Goal: Task Accomplishment & Management: Use online tool/utility

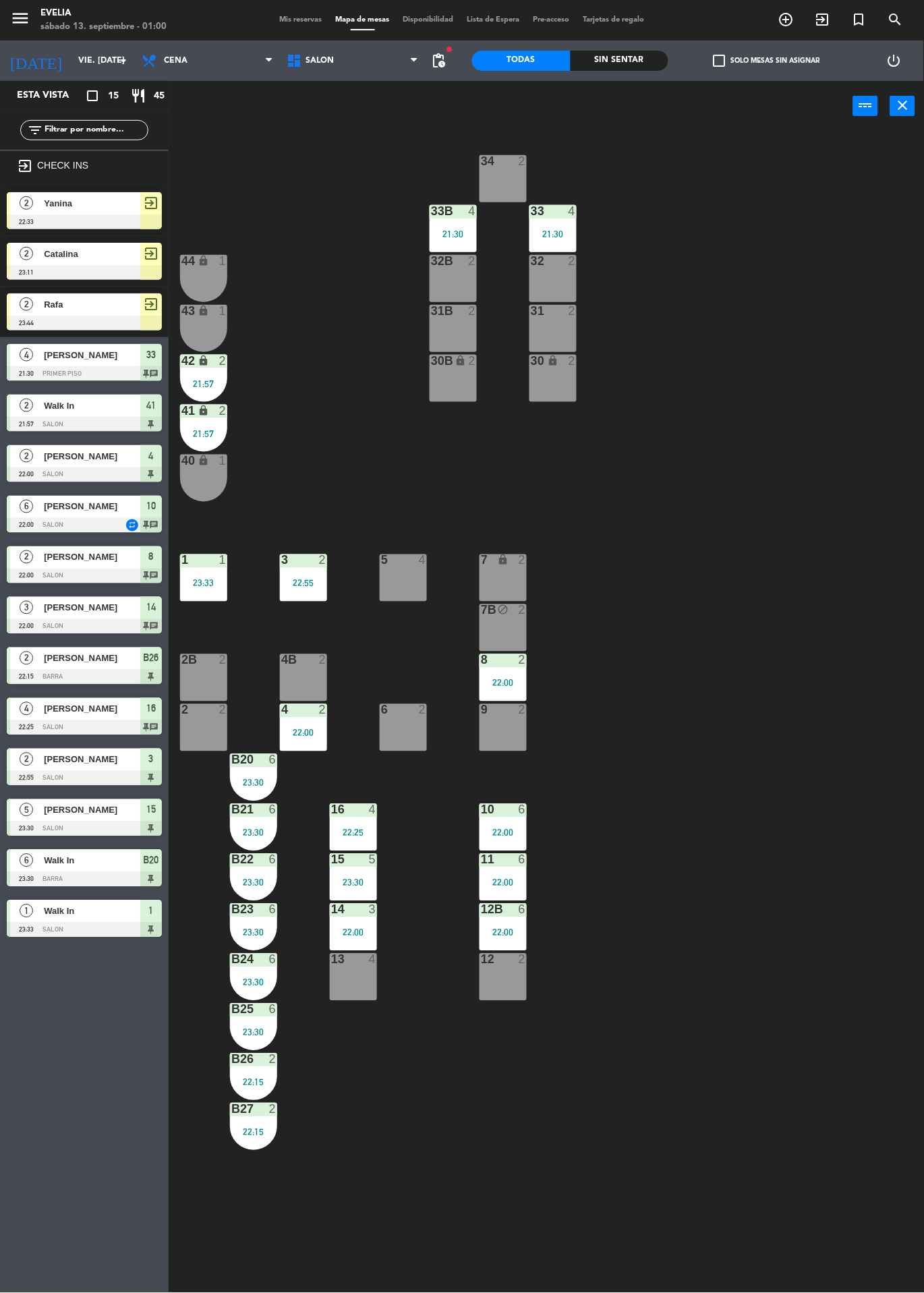
click at [294, 22] on span "Mis reservas" at bounding box center [301, 20] width 56 height 7
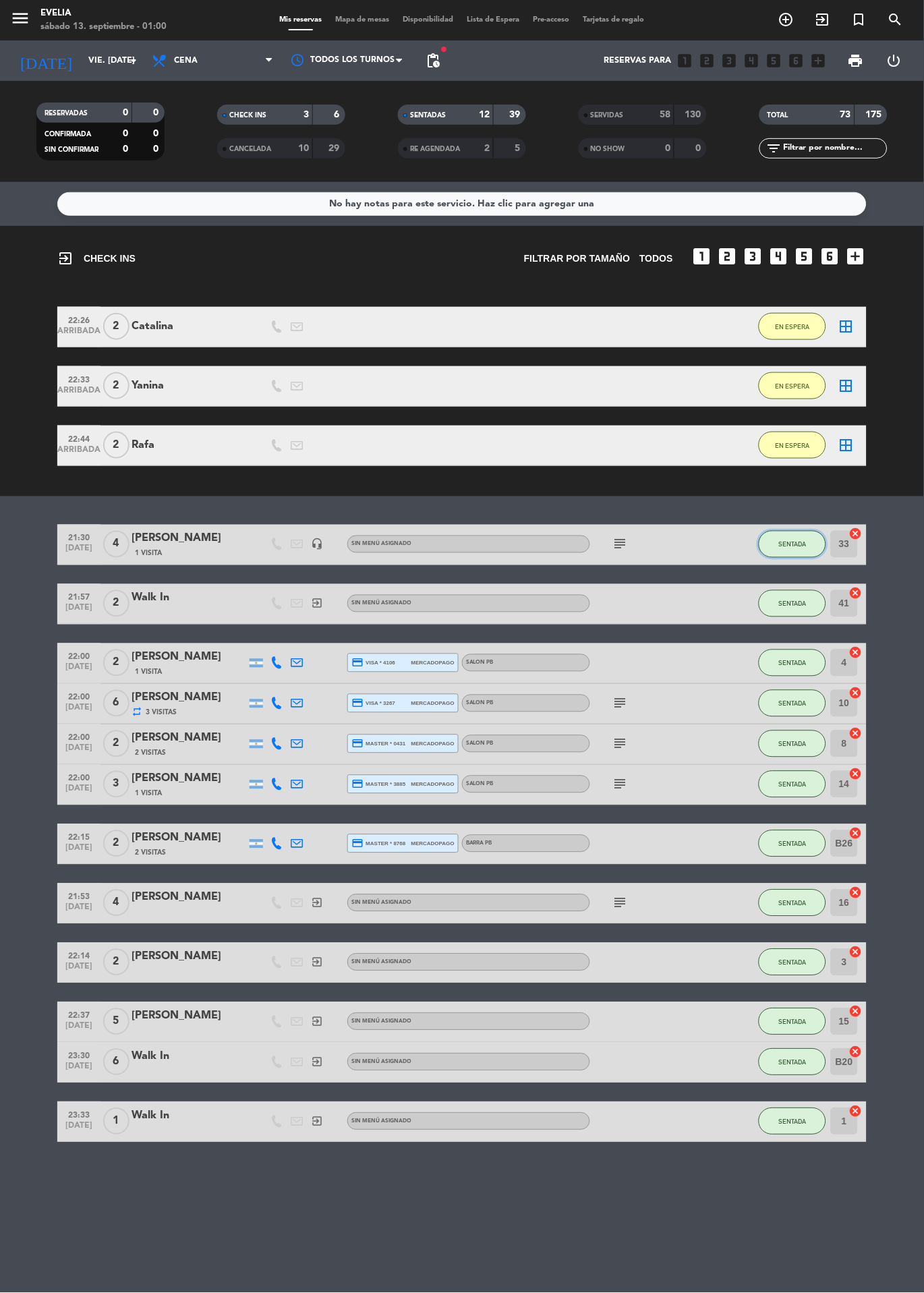
click at [777, 554] on button "SENTADA" at bounding box center [792, 545] width 67 height 27
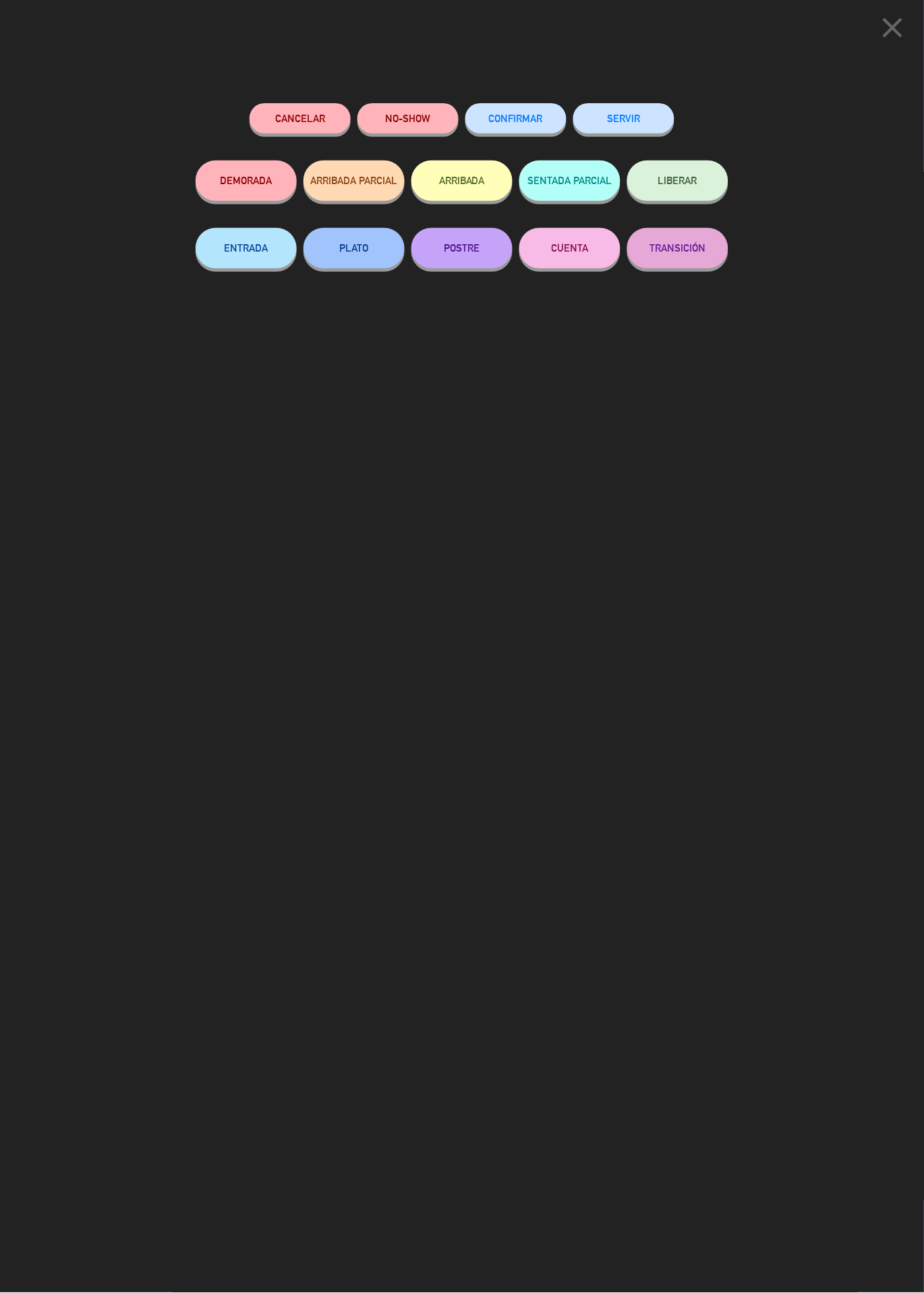
click at [623, 128] on button "SERVIR" at bounding box center [623, 118] width 101 height 31
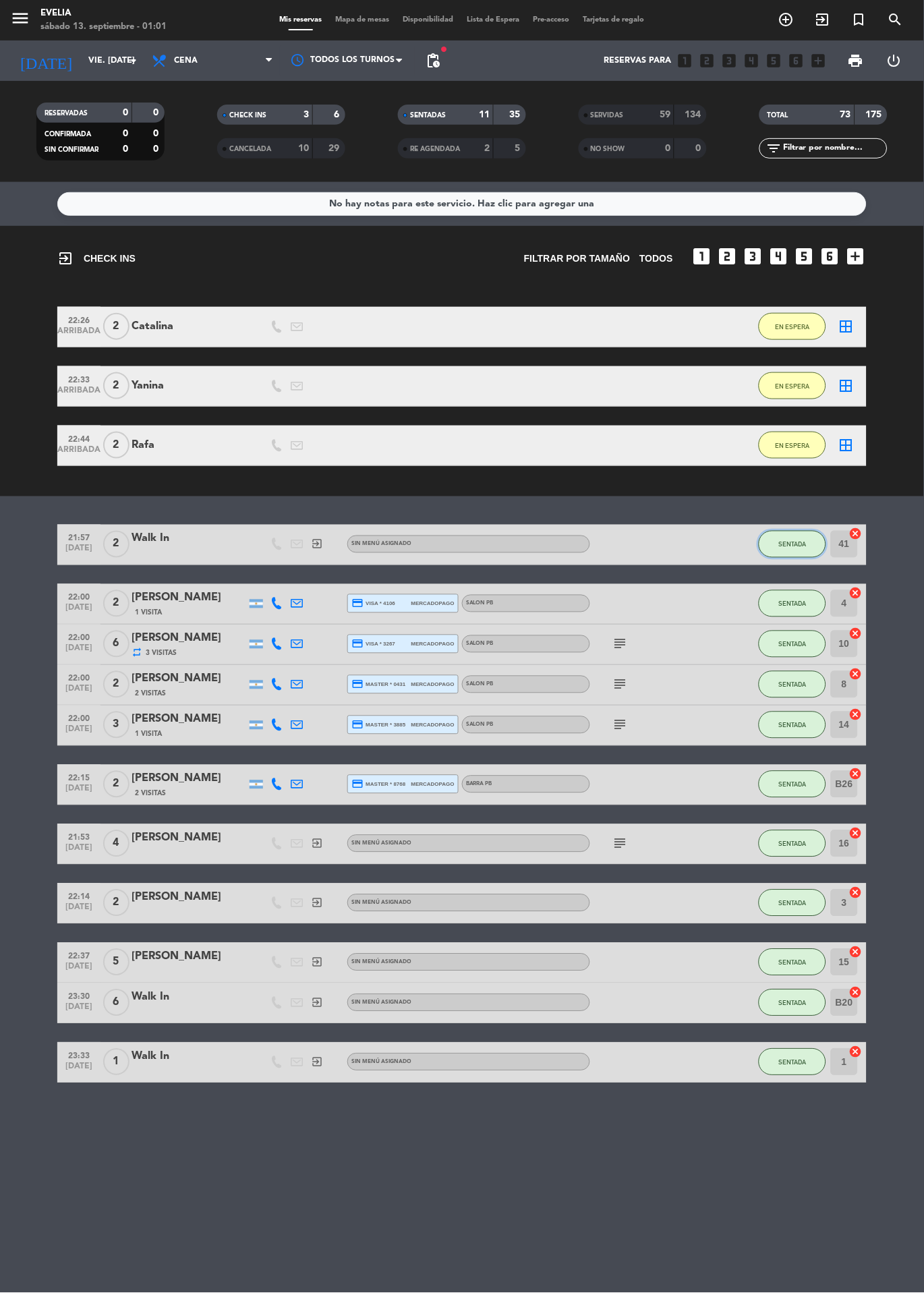
click at [793, 537] on button "SENTADA" at bounding box center [792, 545] width 67 height 27
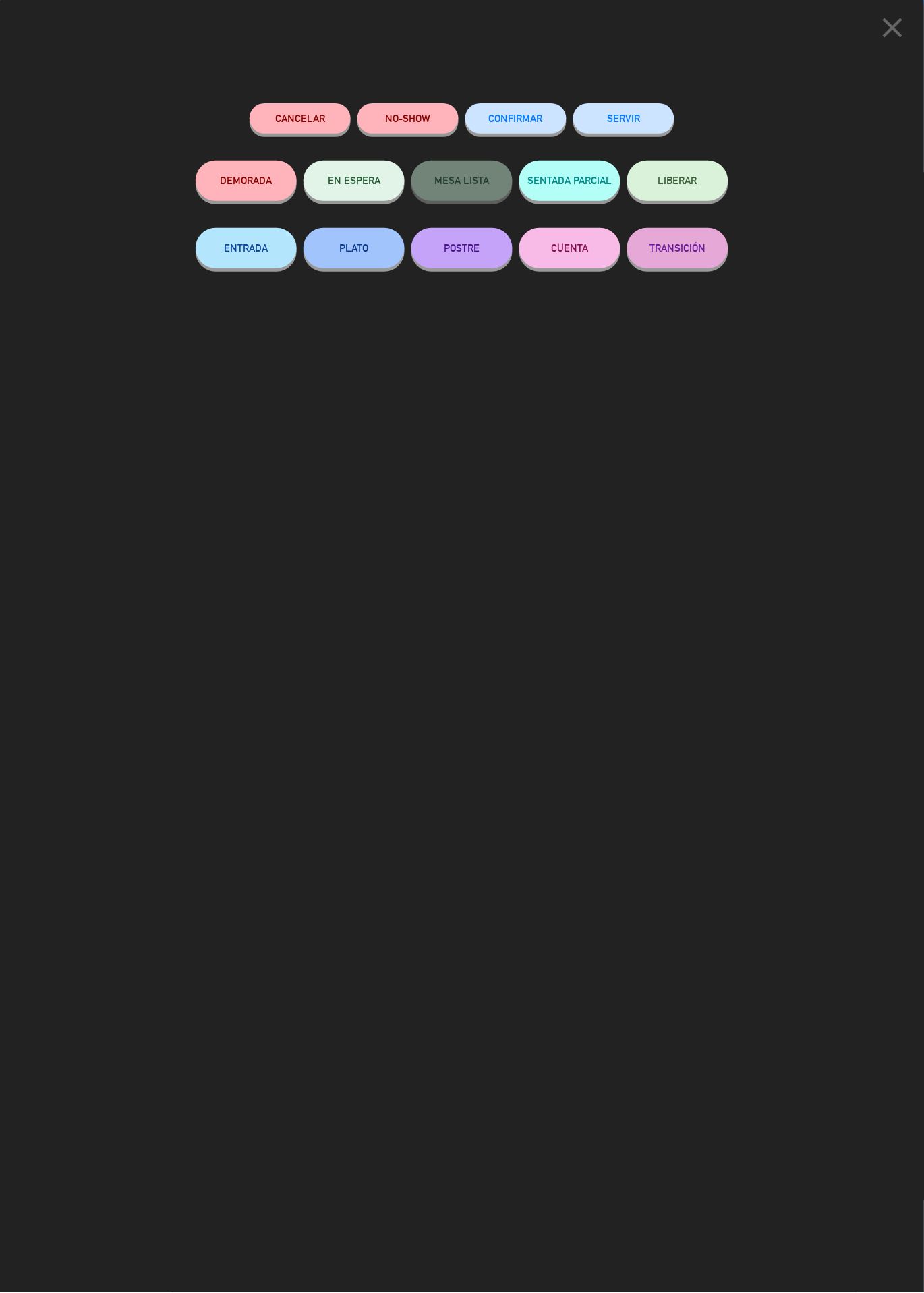
click at [624, 117] on button "SERVIR" at bounding box center [623, 118] width 101 height 31
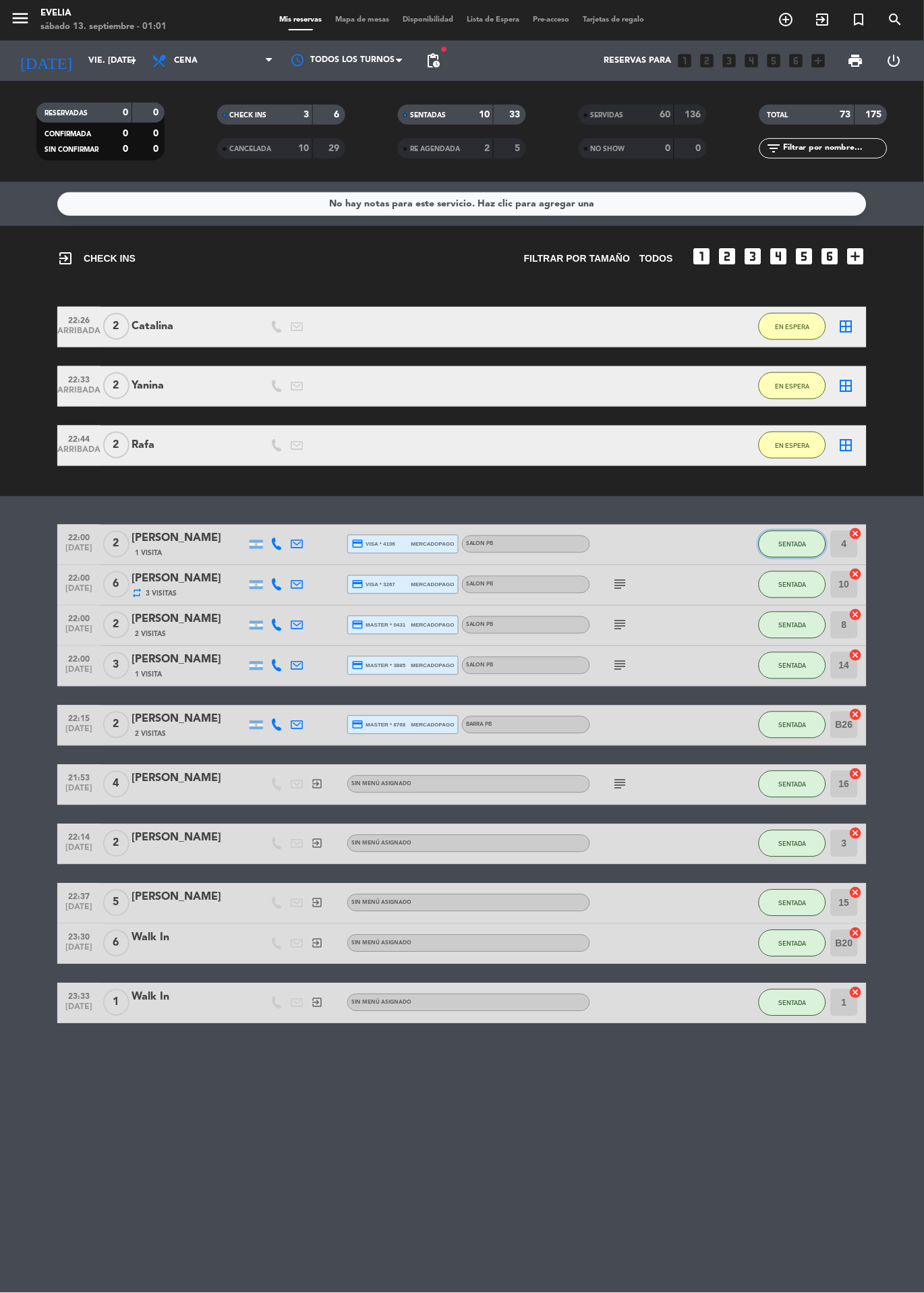
click at [794, 543] on span "SENTADA" at bounding box center [793, 545] width 28 height 7
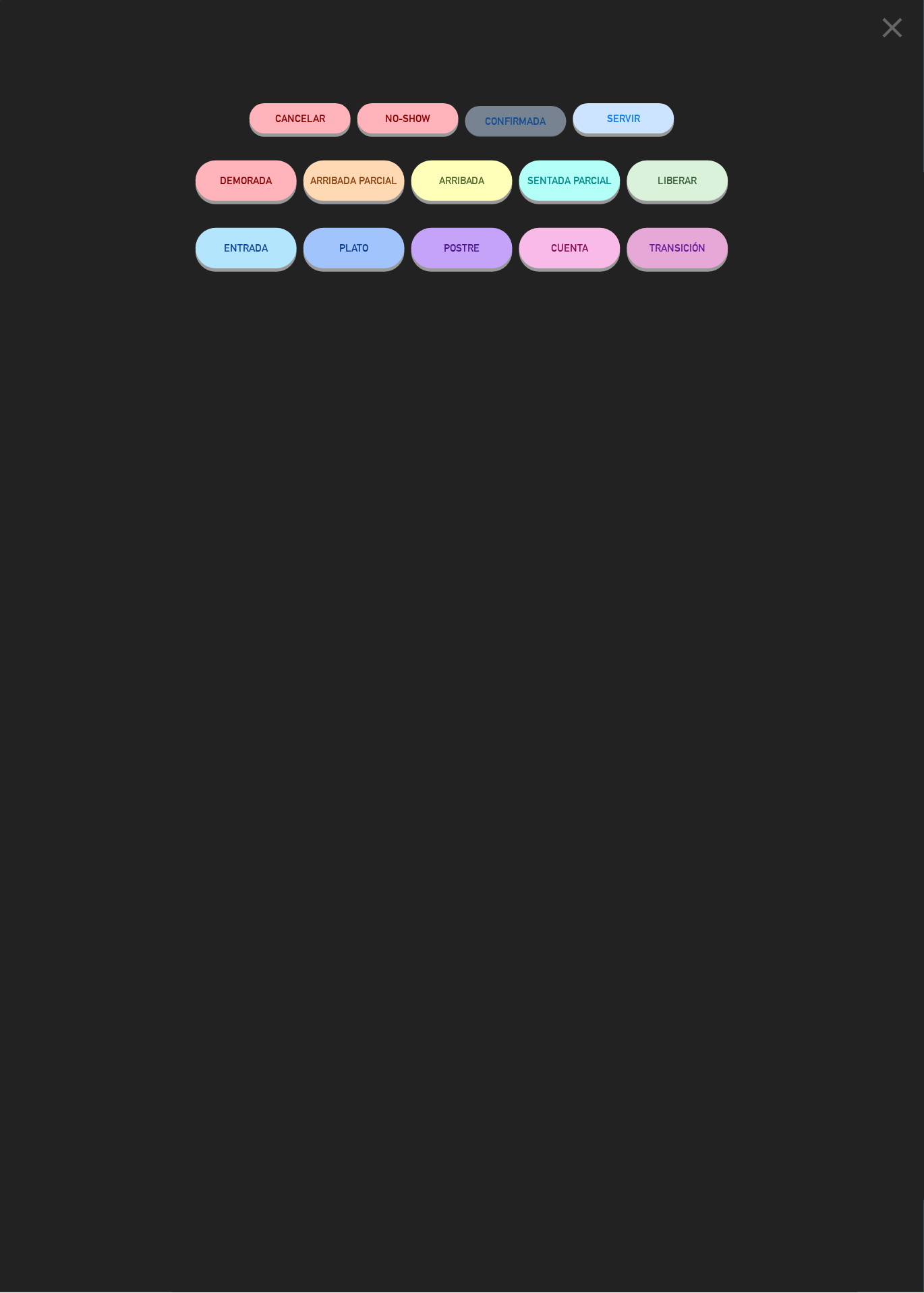
click at [621, 120] on button "SERVIR" at bounding box center [623, 118] width 101 height 31
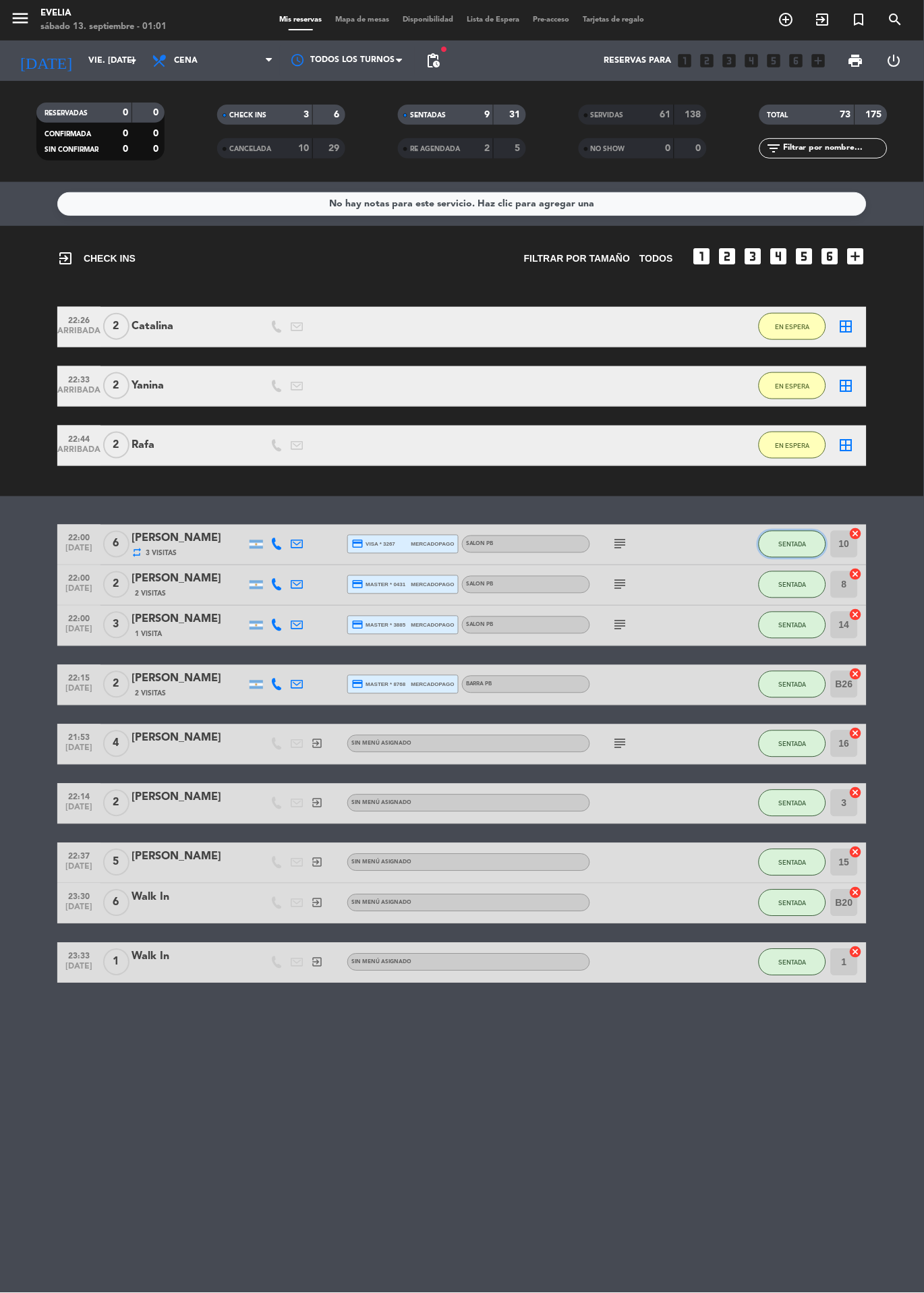
click at [786, 537] on button "SENTADA" at bounding box center [792, 545] width 67 height 27
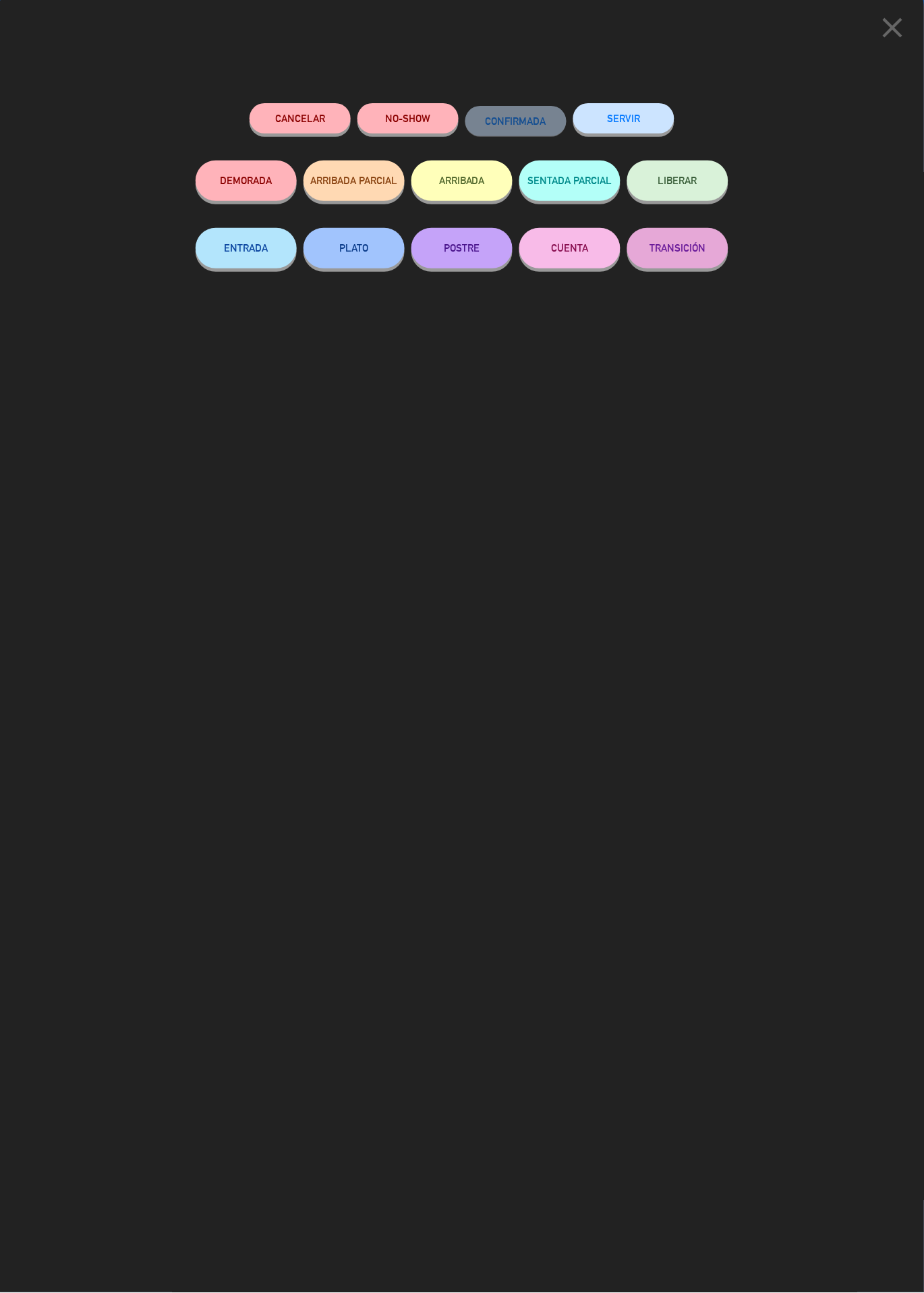
click at [620, 120] on button "SERVIR" at bounding box center [623, 118] width 101 height 31
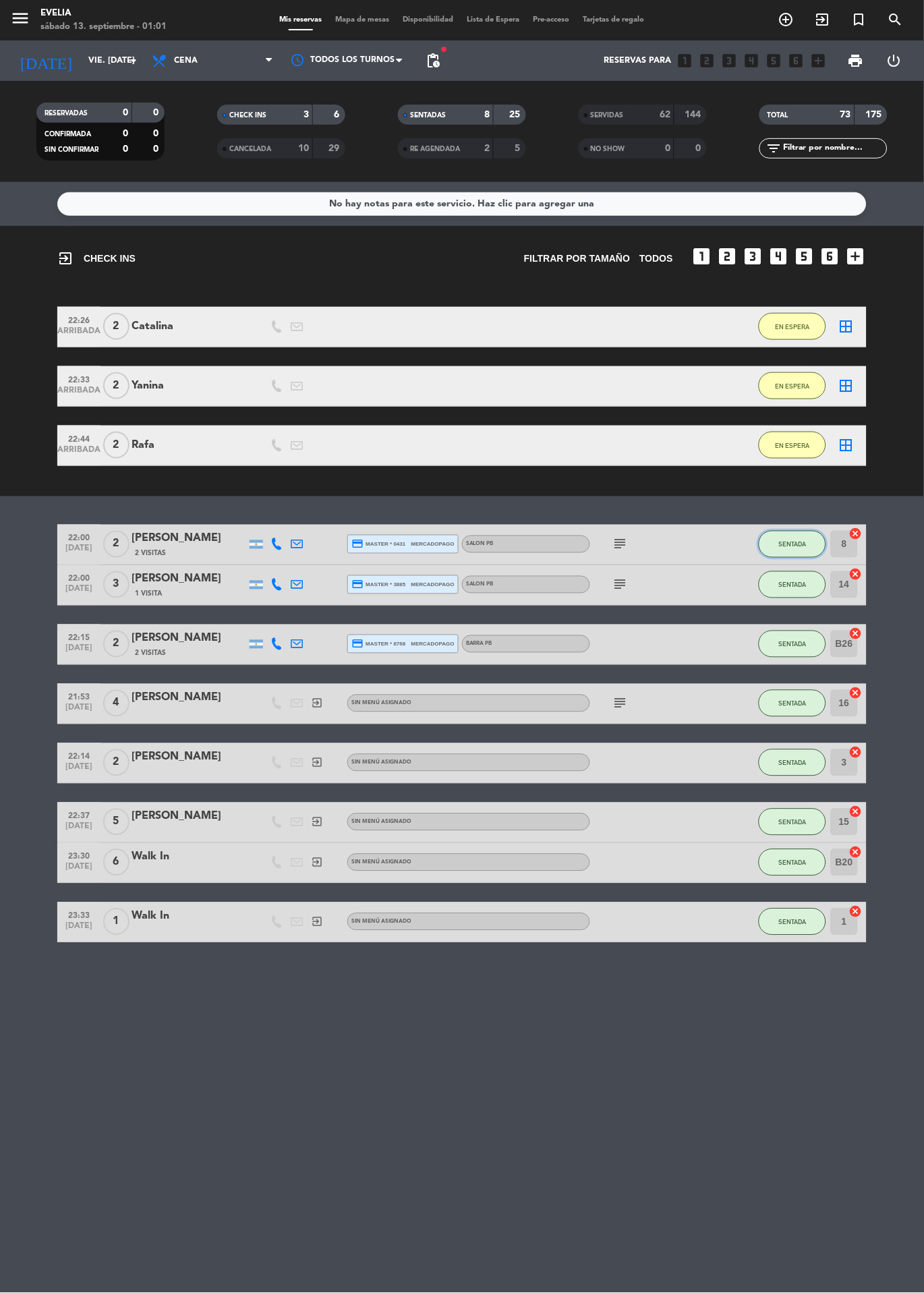
click at [793, 558] on button "SENTADA" at bounding box center [792, 545] width 67 height 27
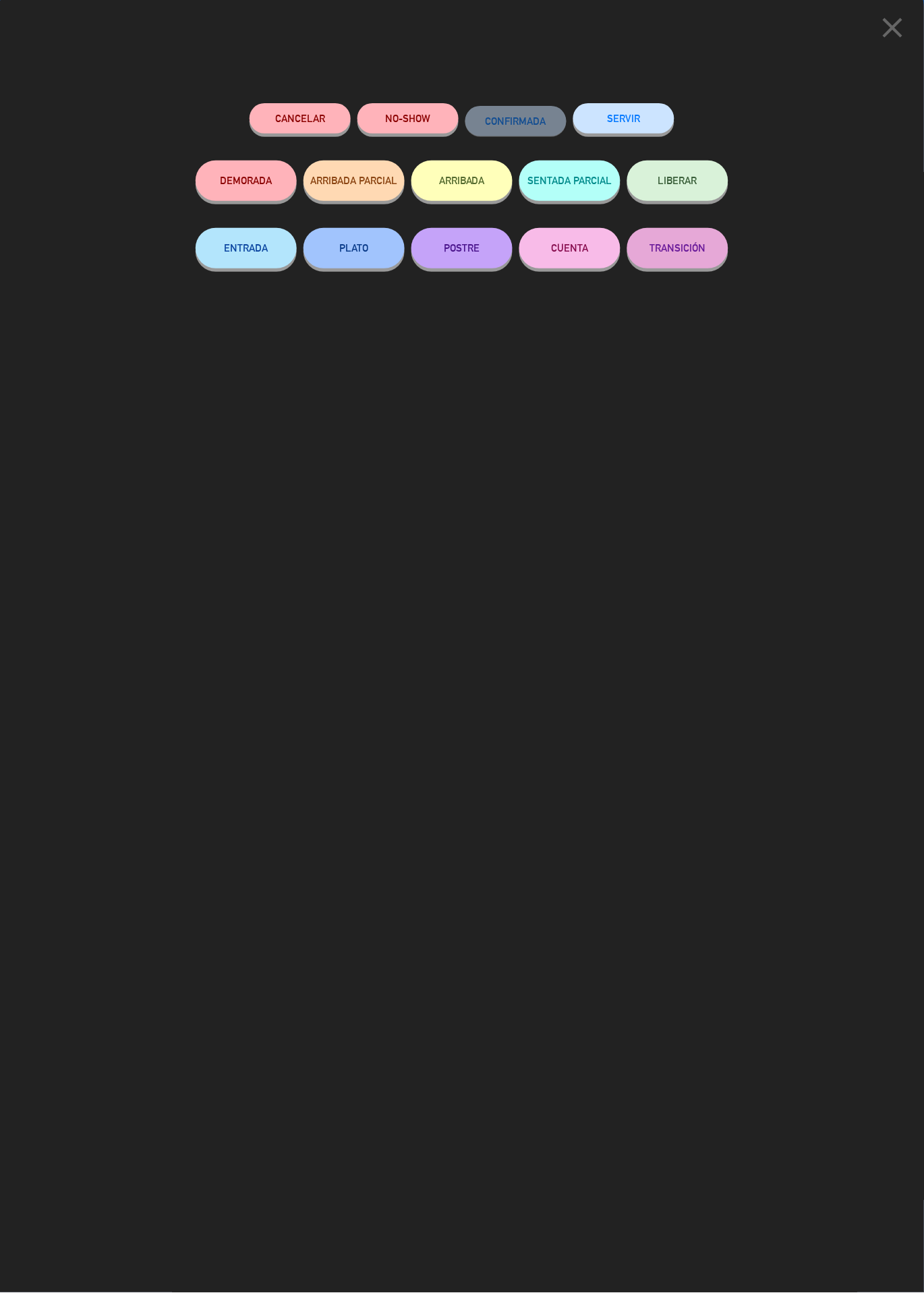
click at [624, 117] on button "SERVIR" at bounding box center [623, 118] width 101 height 31
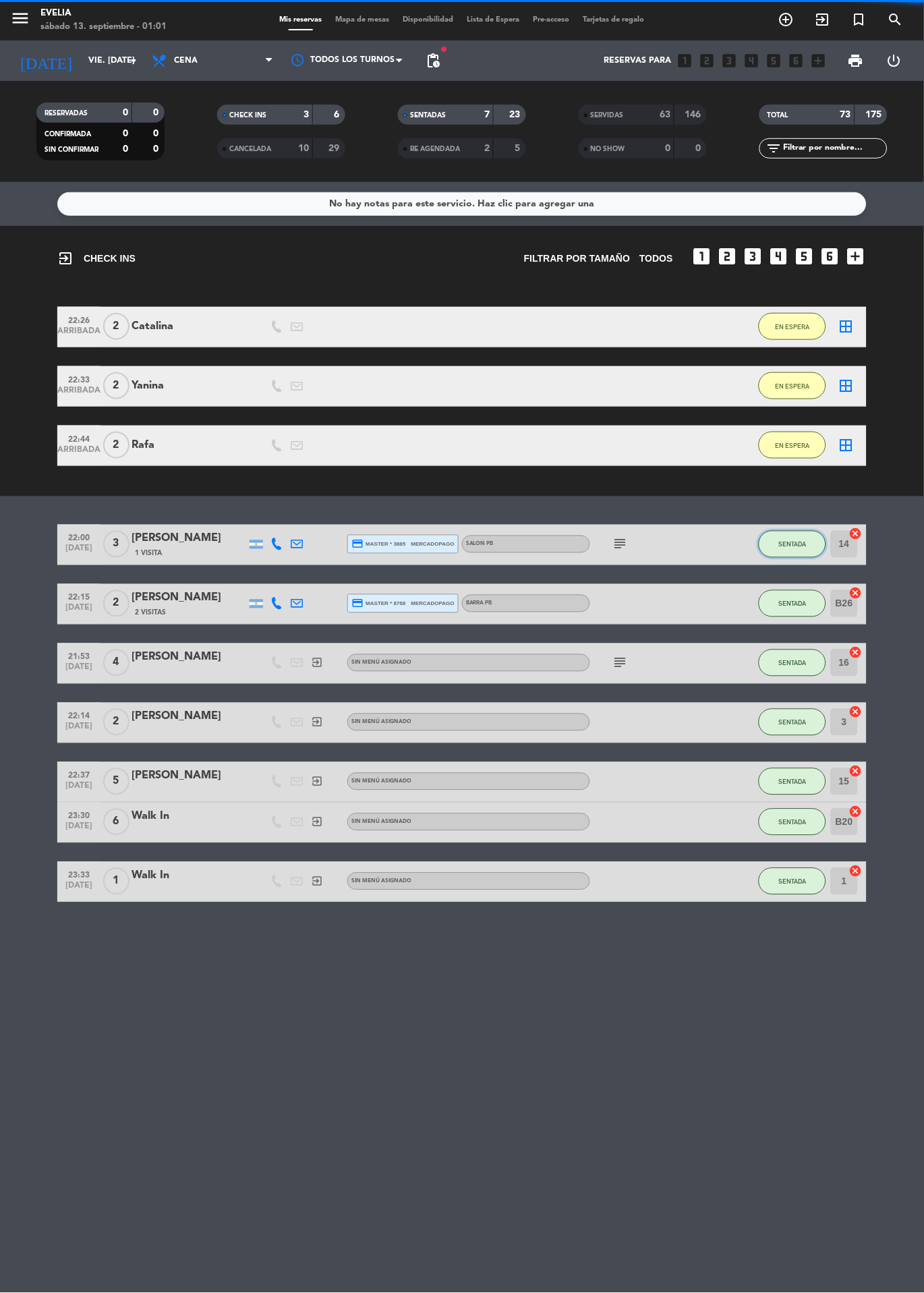
click at [779, 558] on button "SENTADA" at bounding box center [792, 545] width 67 height 27
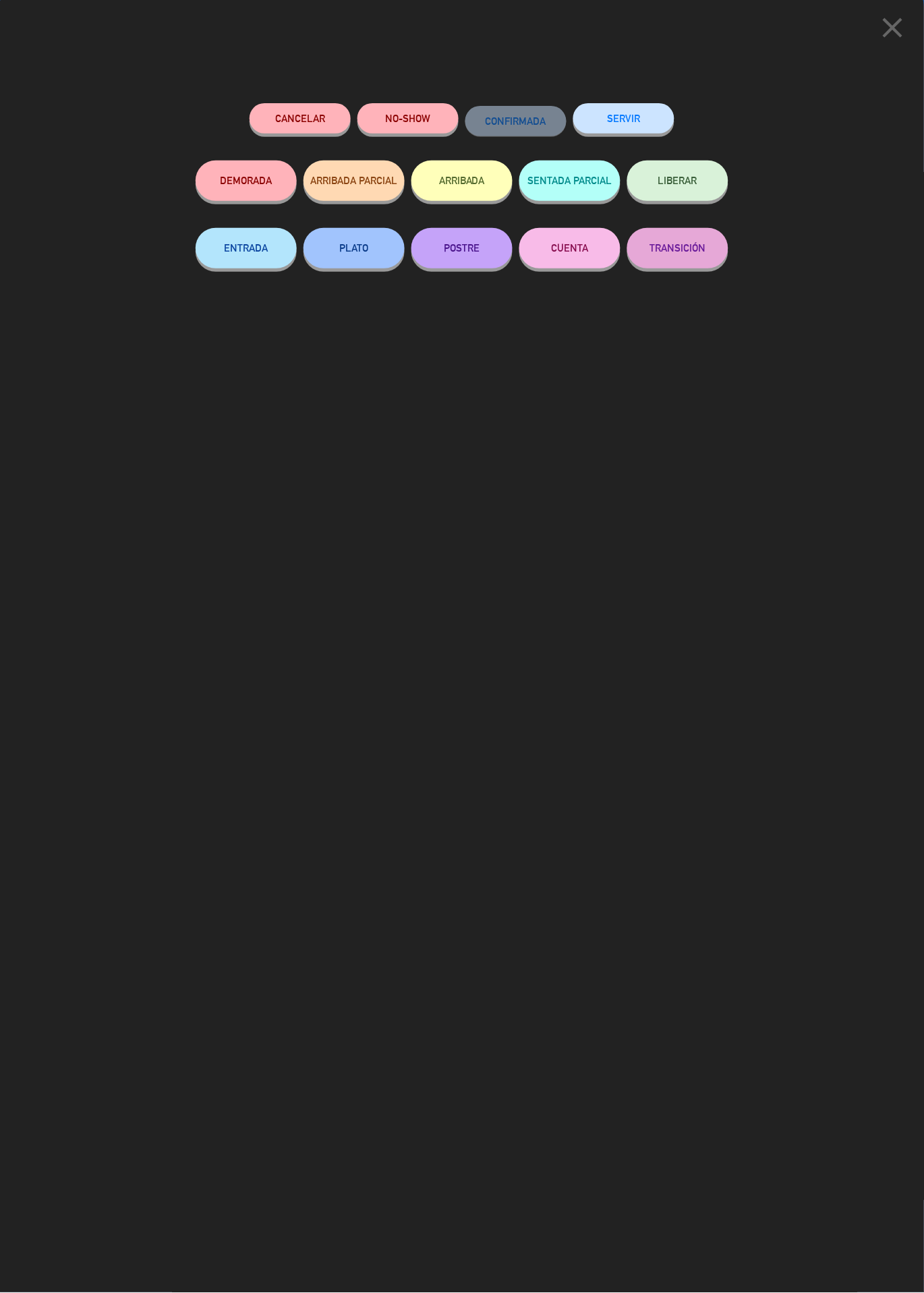
click at [640, 132] on button "SERVIR" at bounding box center [623, 118] width 101 height 31
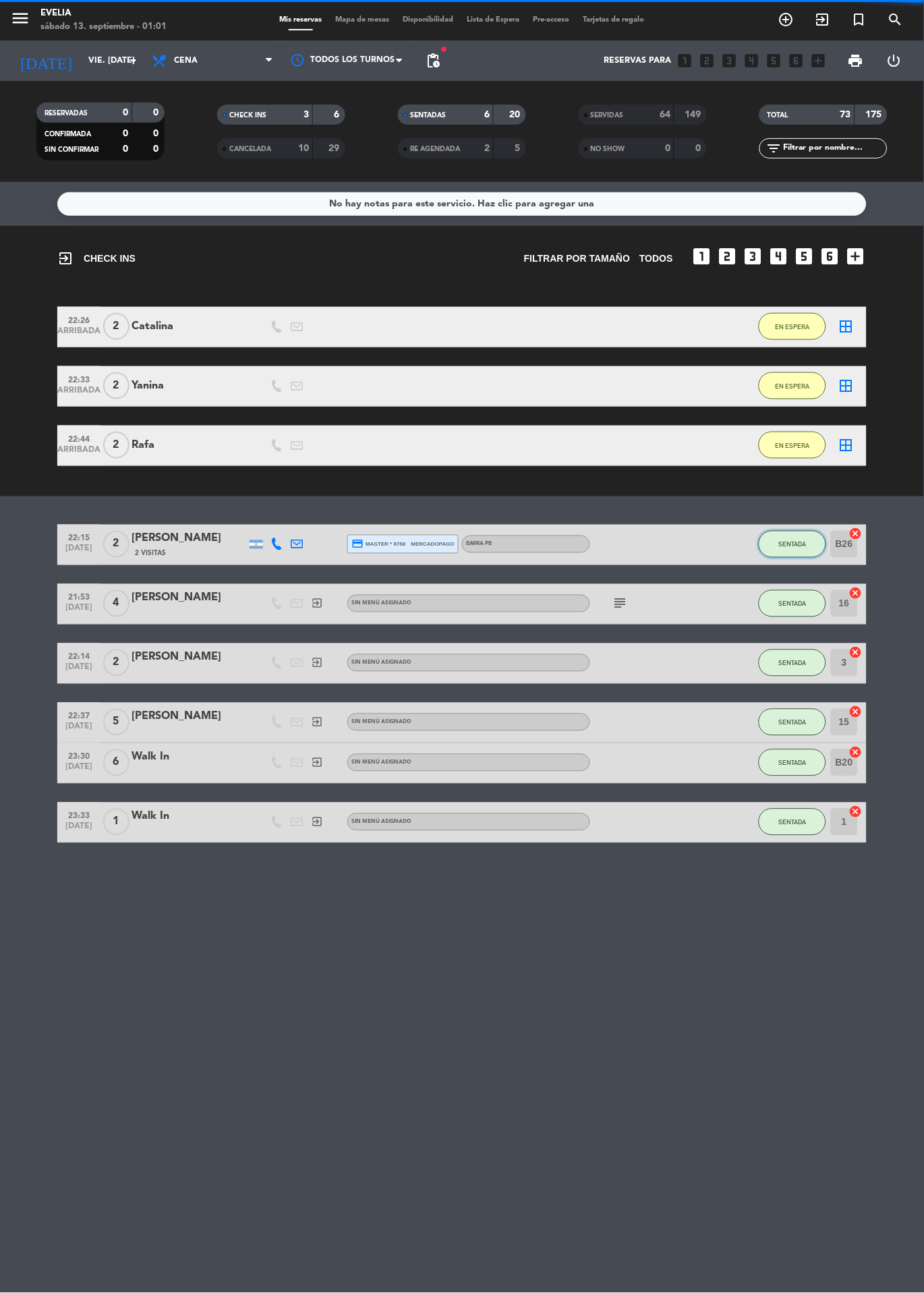
click at [792, 531] on button "SENTADA" at bounding box center [792, 545] width 67 height 27
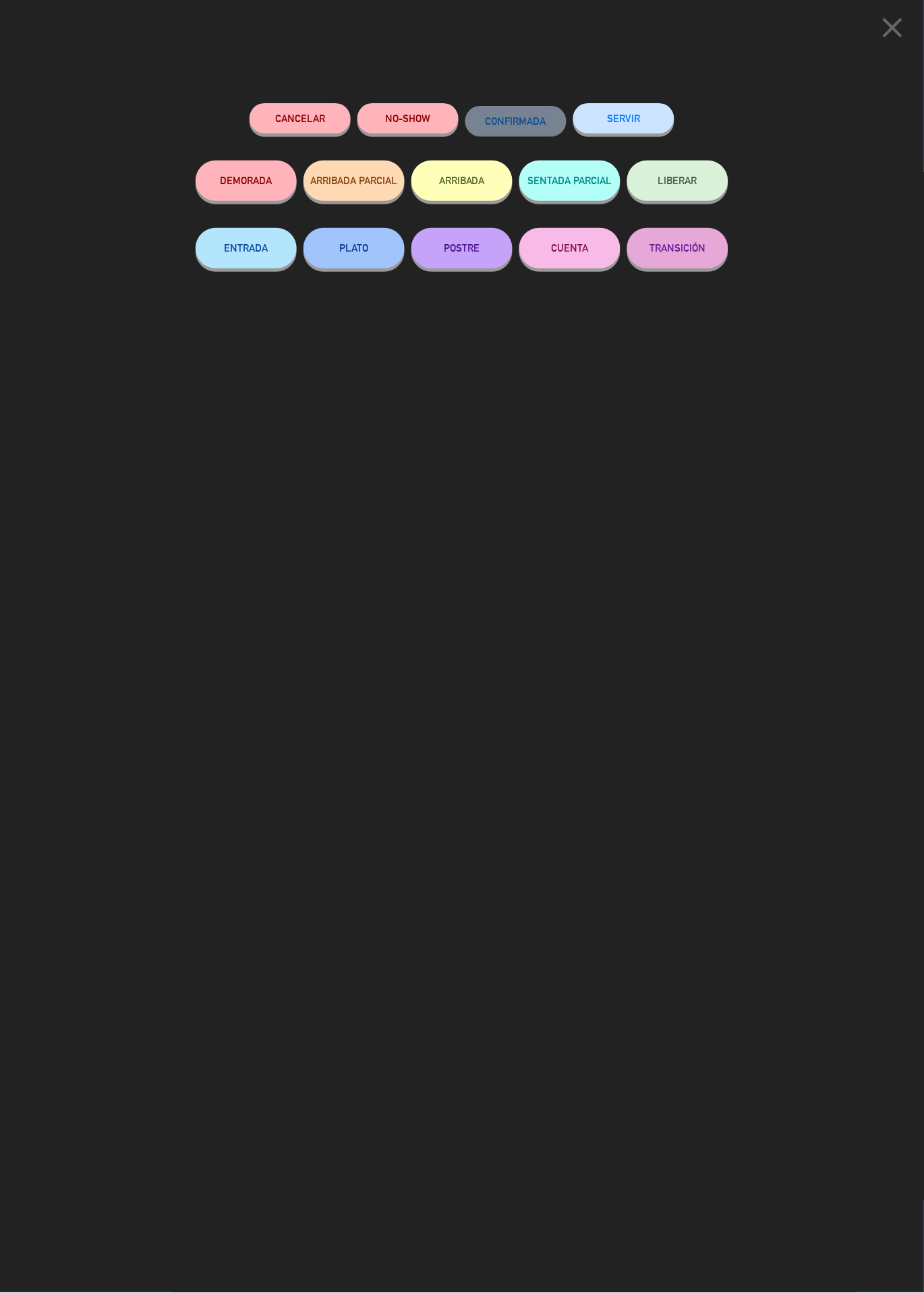
click at [620, 127] on button "SERVIR" at bounding box center [623, 118] width 101 height 31
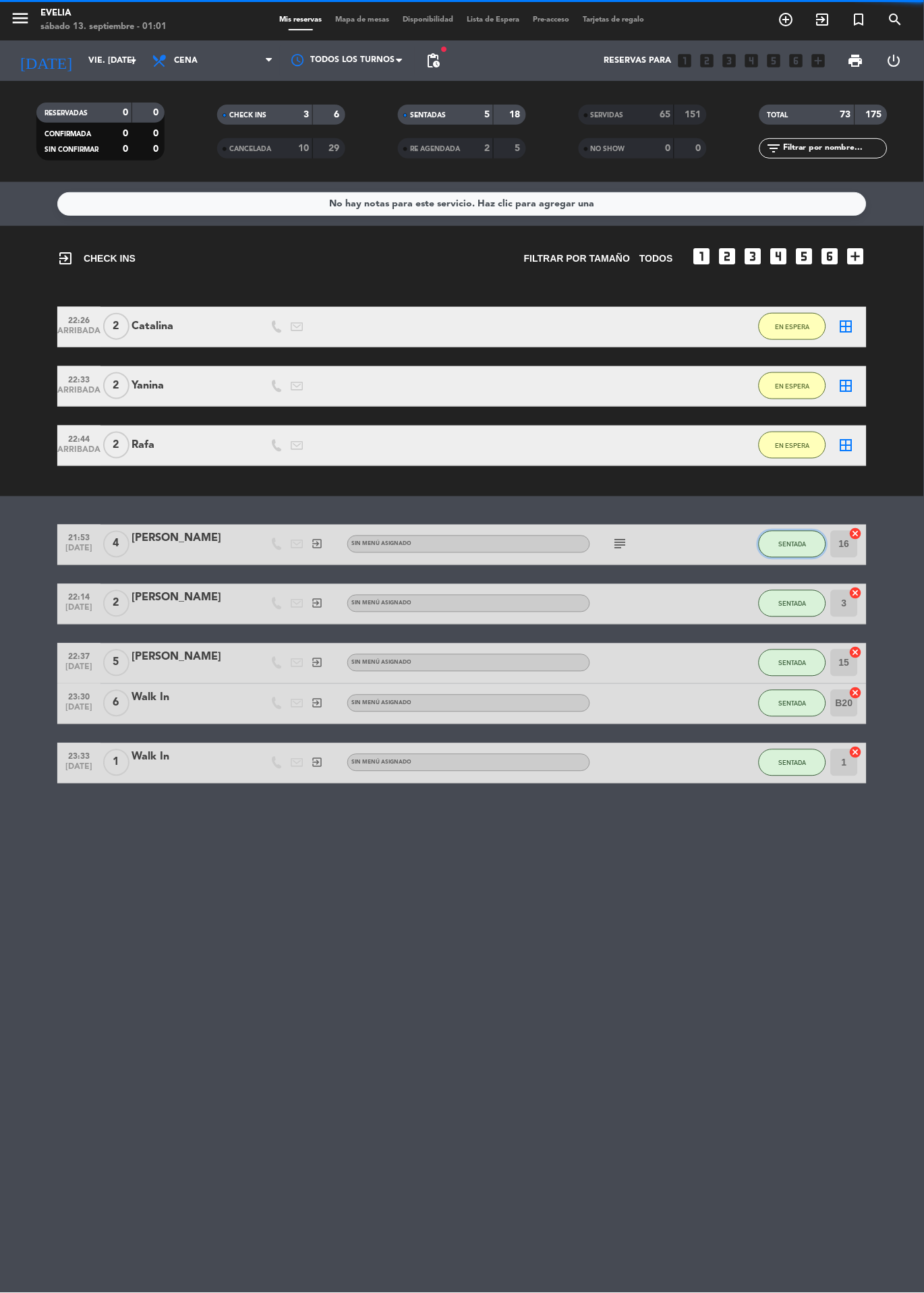
click at [782, 533] on button "SENTADA" at bounding box center [792, 545] width 67 height 27
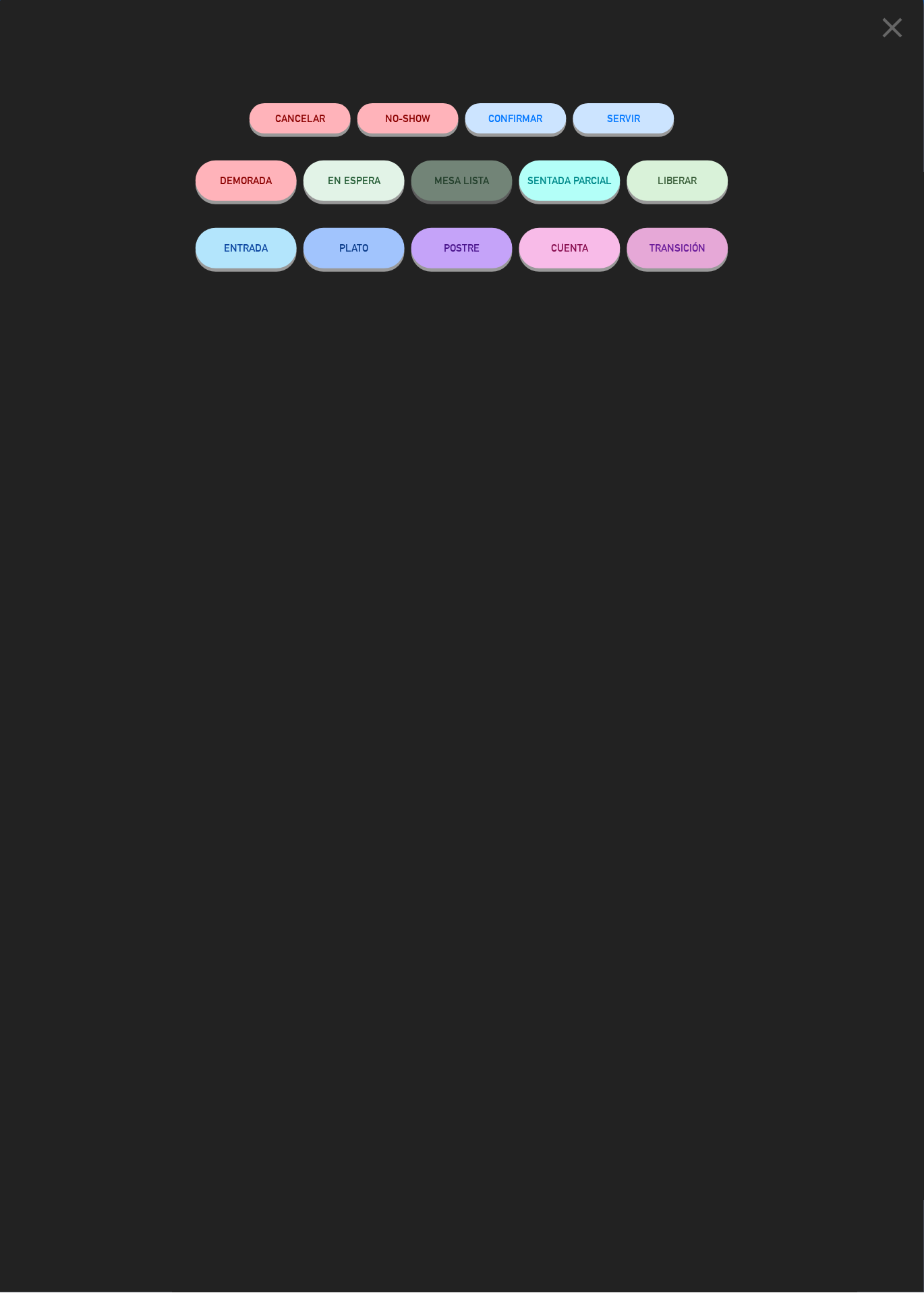
click at [635, 128] on button "SERVIR" at bounding box center [623, 118] width 101 height 31
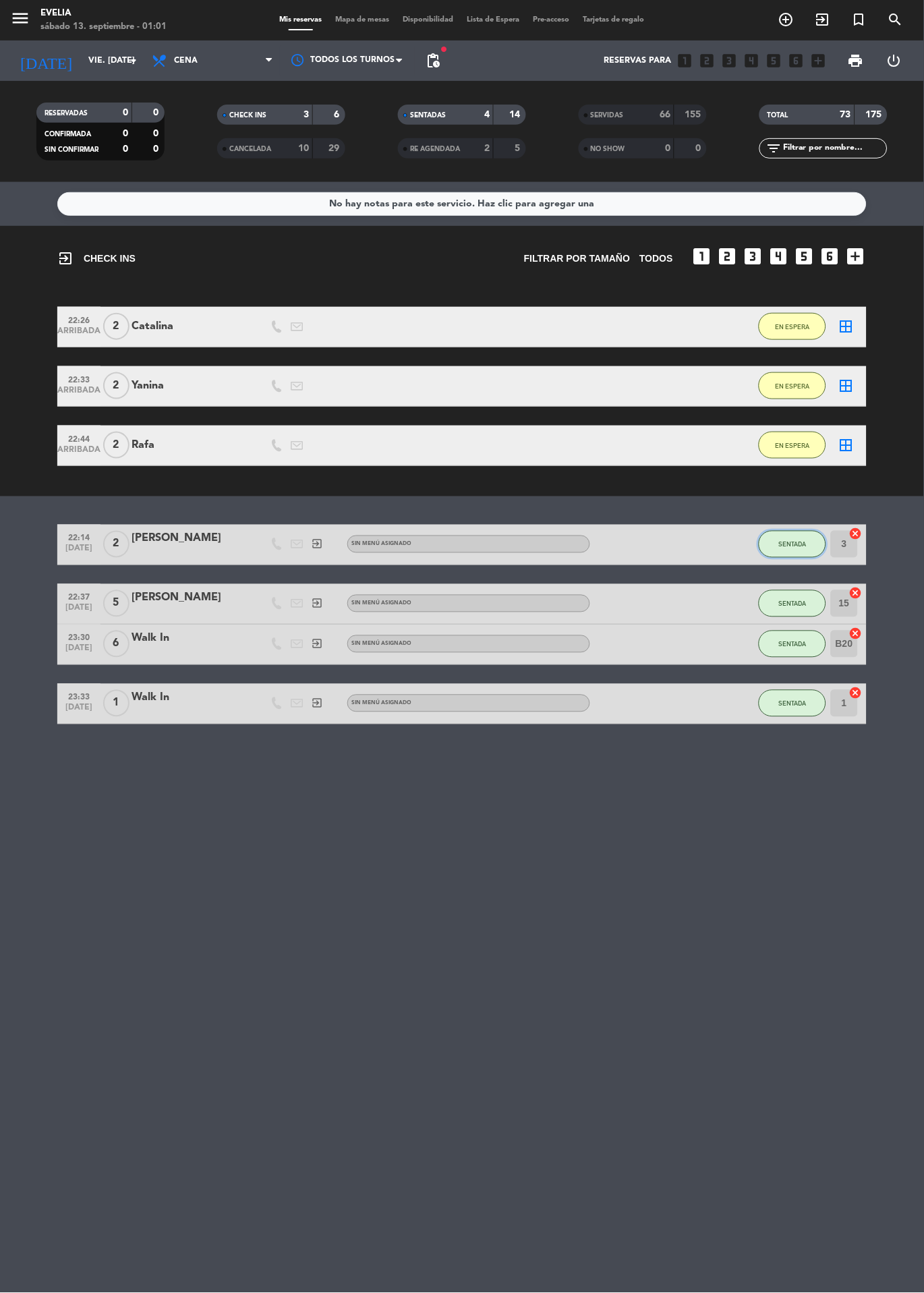
click at [784, 533] on button "SENTADA" at bounding box center [792, 545] width 67 height 27
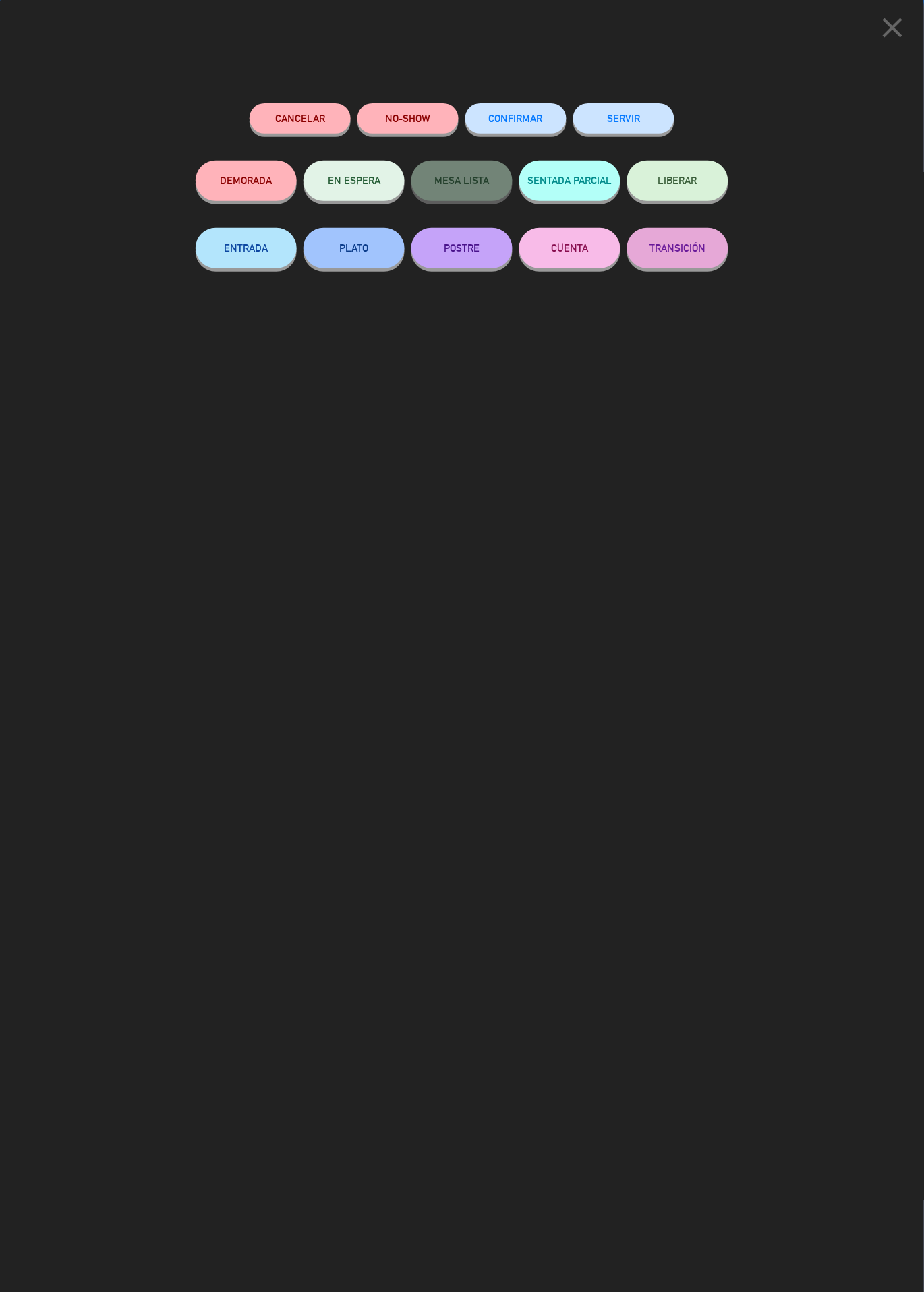
click at [661, 121] on button "SERVIR" at bounding box center [623, 118] width 101 height 31
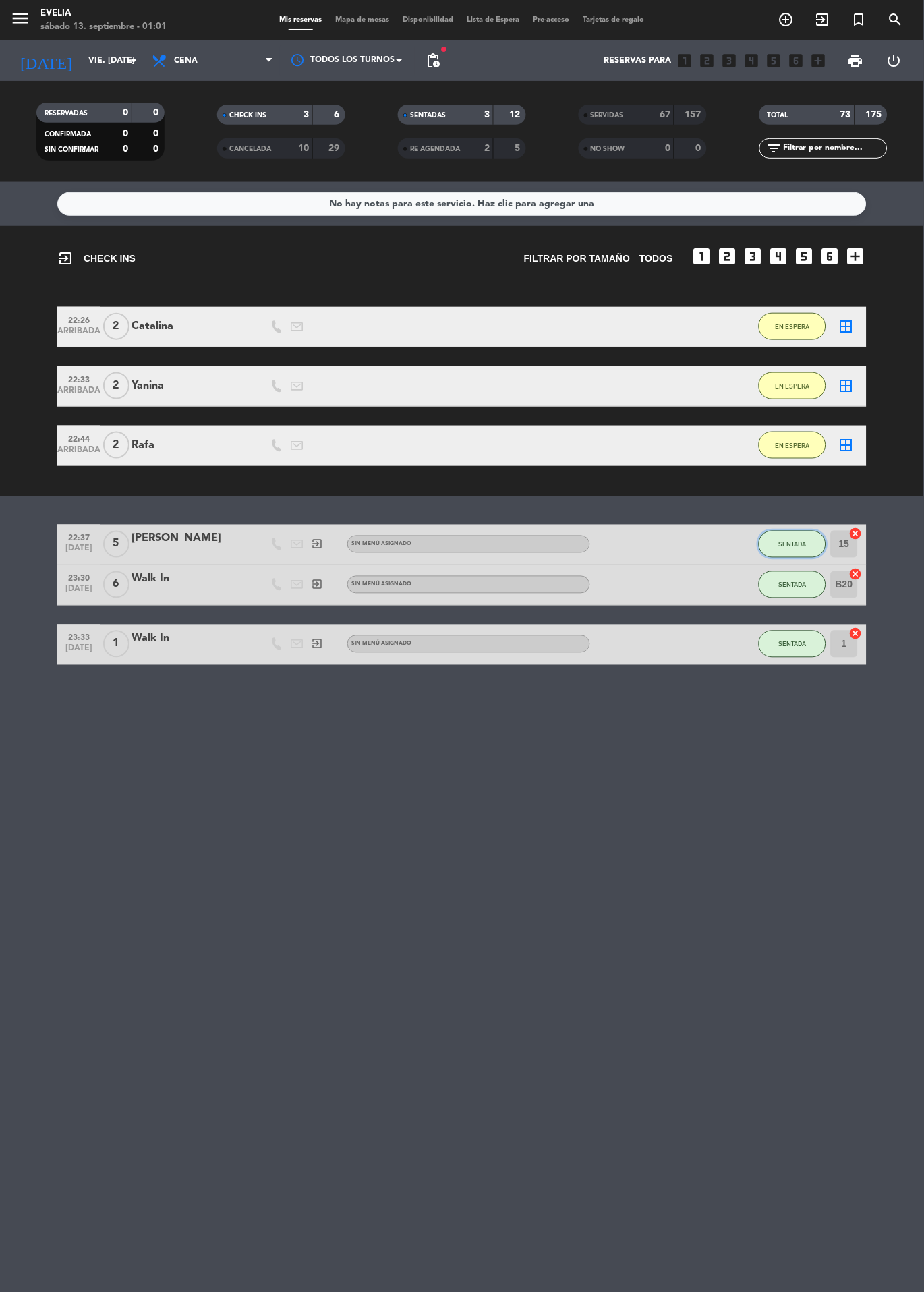
click at [793, 543] on span "SENTADA" at bounding box center [793, 545] width 28 height 7
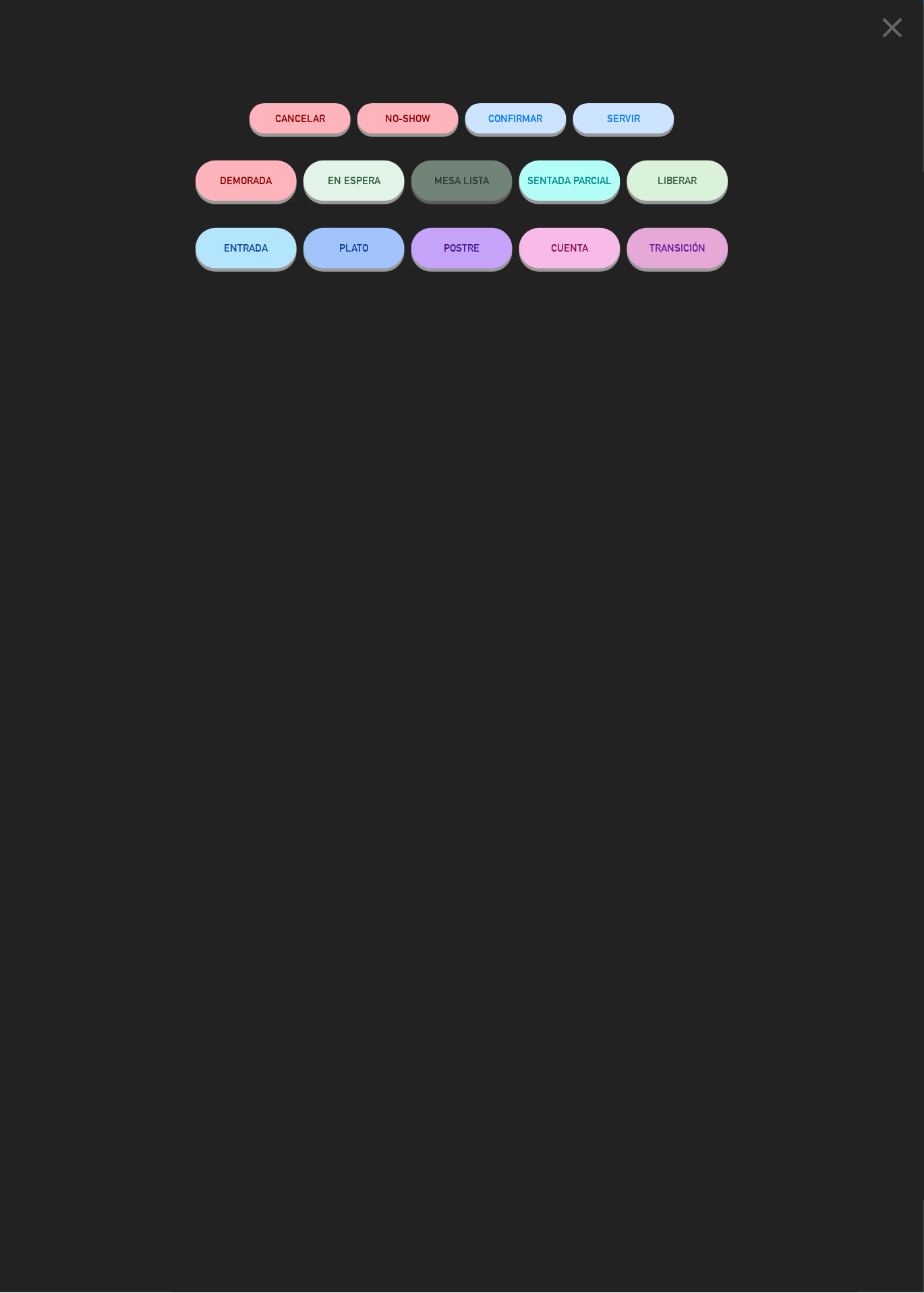
click at [619, 118] on button "SERVIR" at bounding box center [623, 118] width 101 height 31
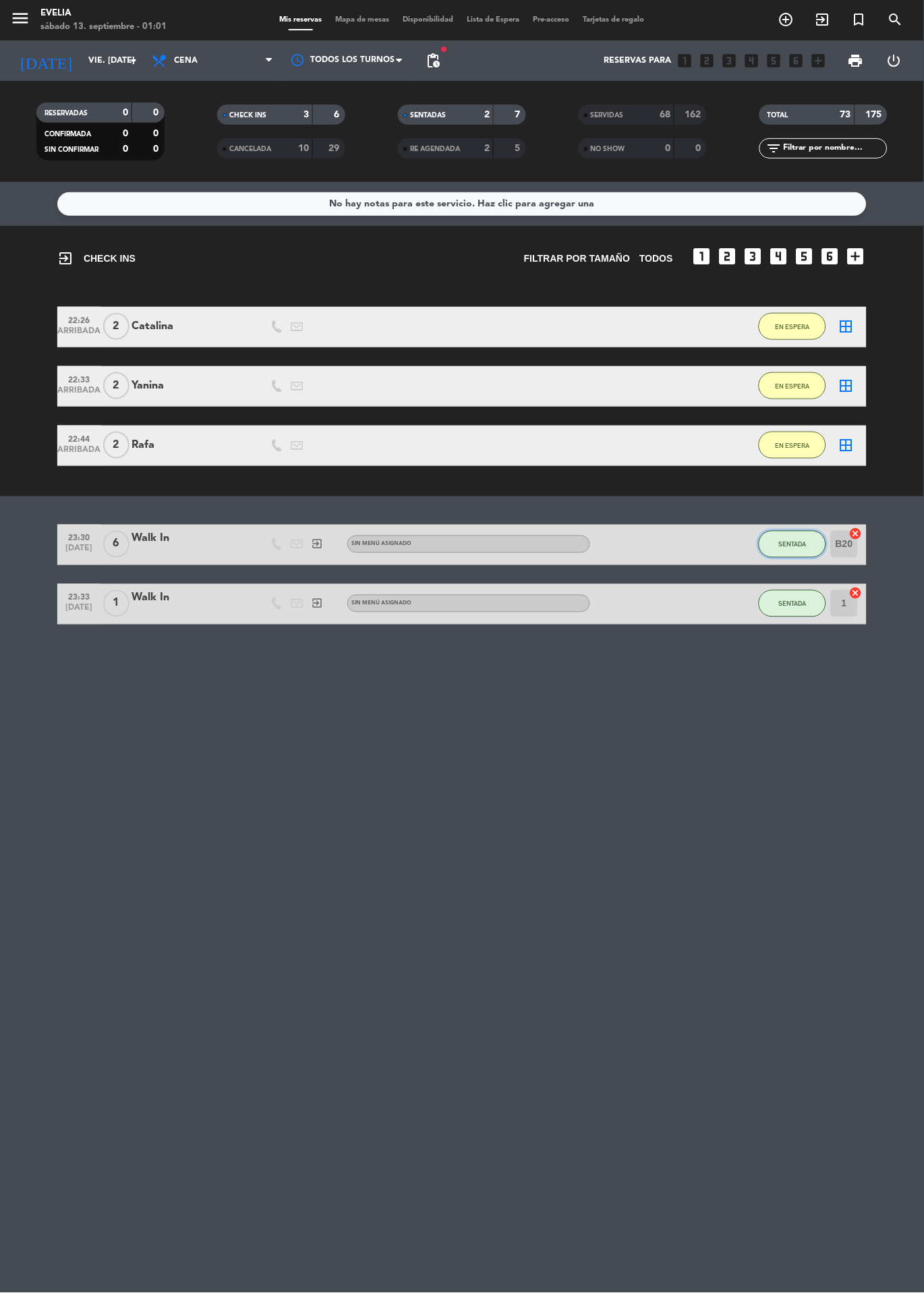
click at [794, 544] on span "SENTADA" at bounding box center [793, 545] width 28 height 7
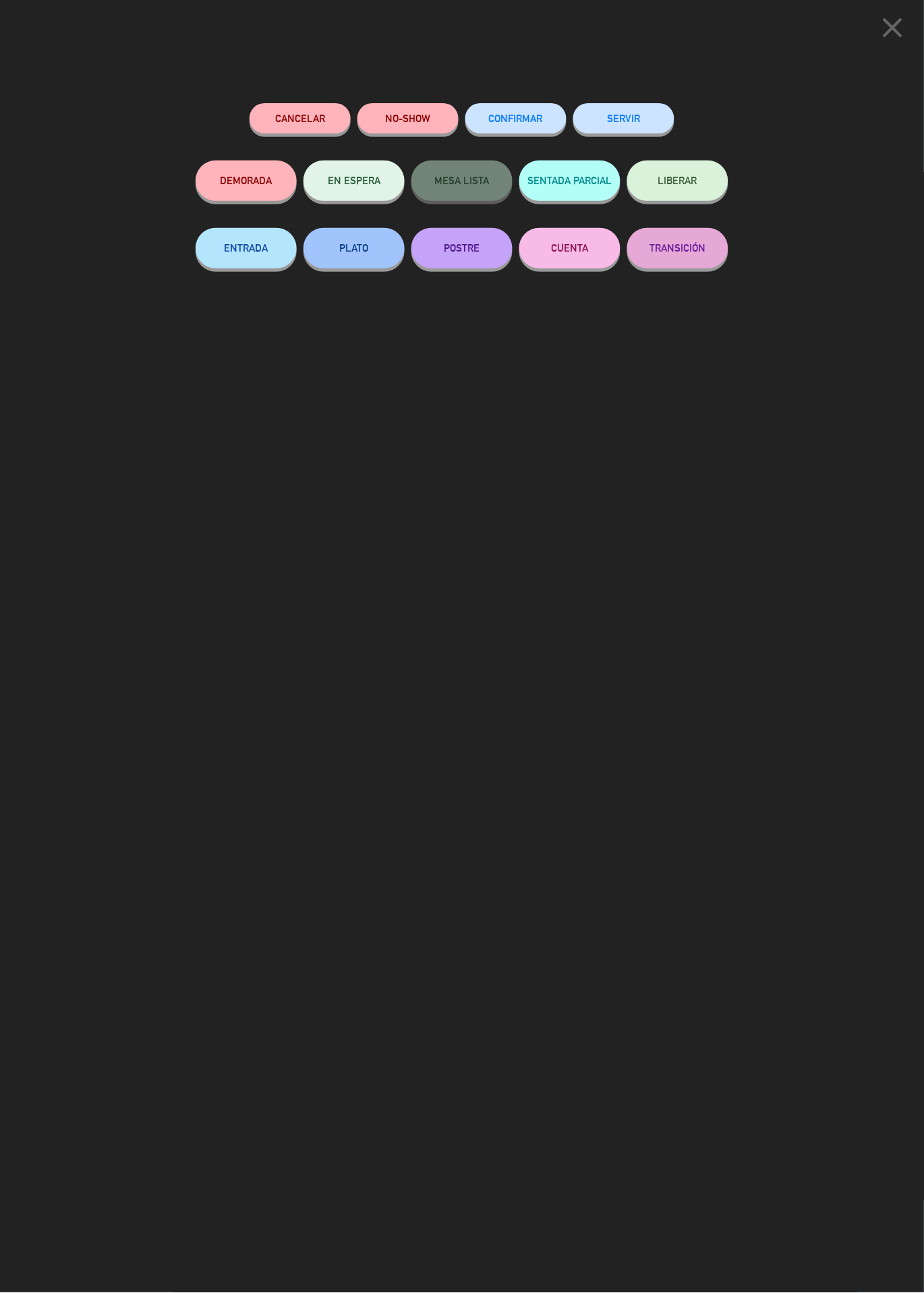
click at [639, 111] on button "SERVIR" at bounding box center [623, 118] width 101 height 31
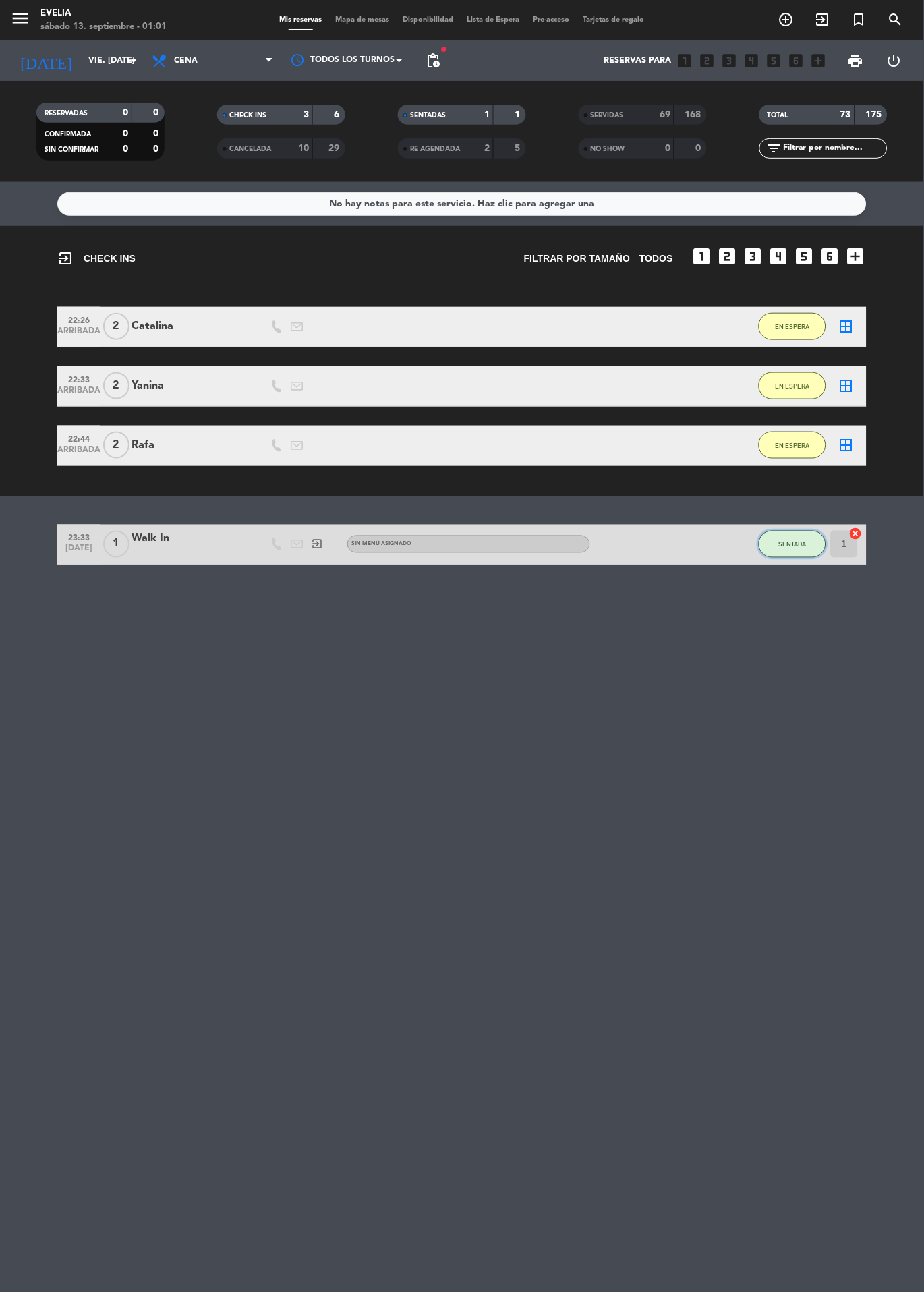
click at [767, 550] on button "SENTADA" at bounding box center [792, 545] width 67 height 27
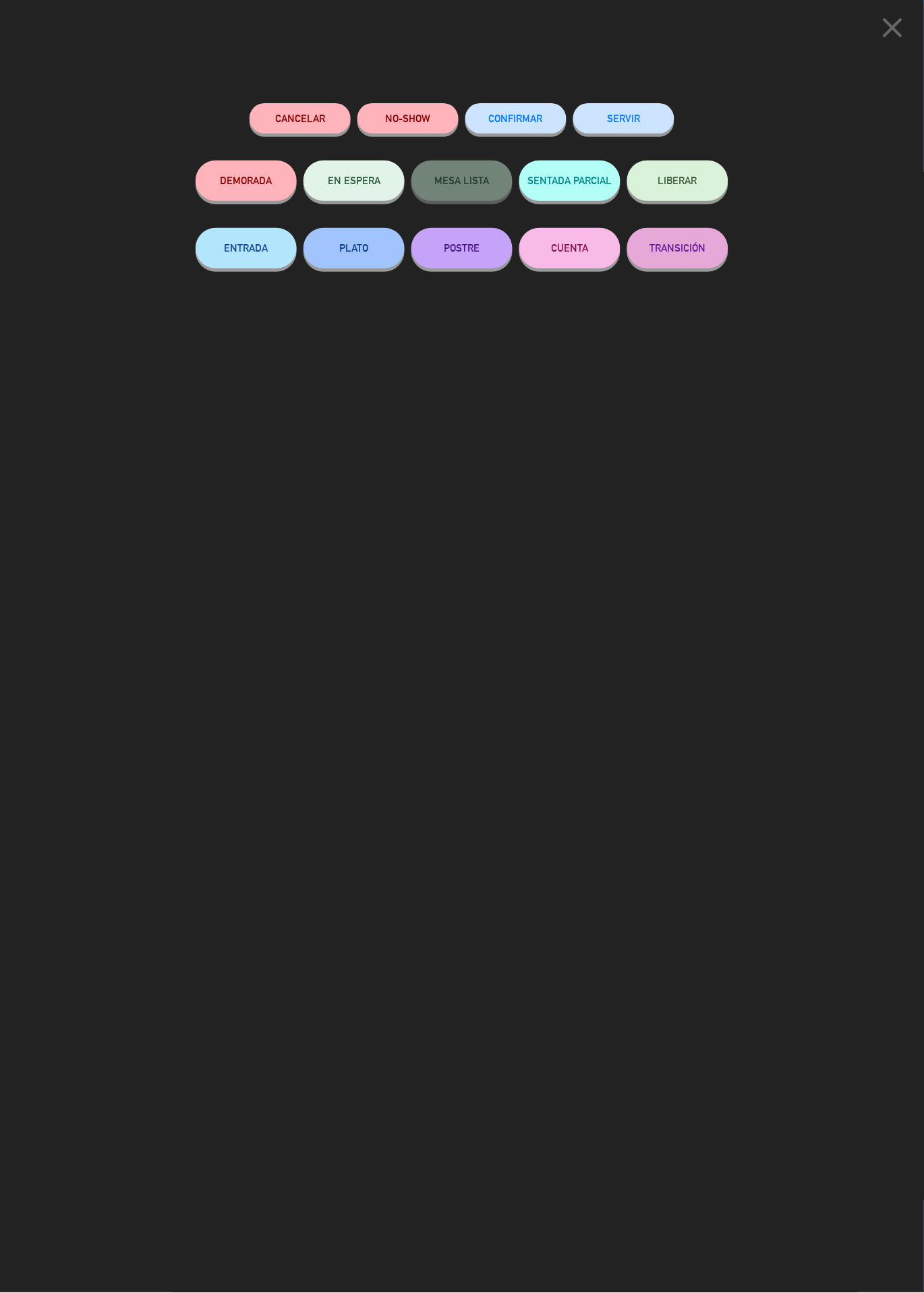
click at [634, 115] on button "SERVIR" at bounding box center [623, 118] width 101 height 31
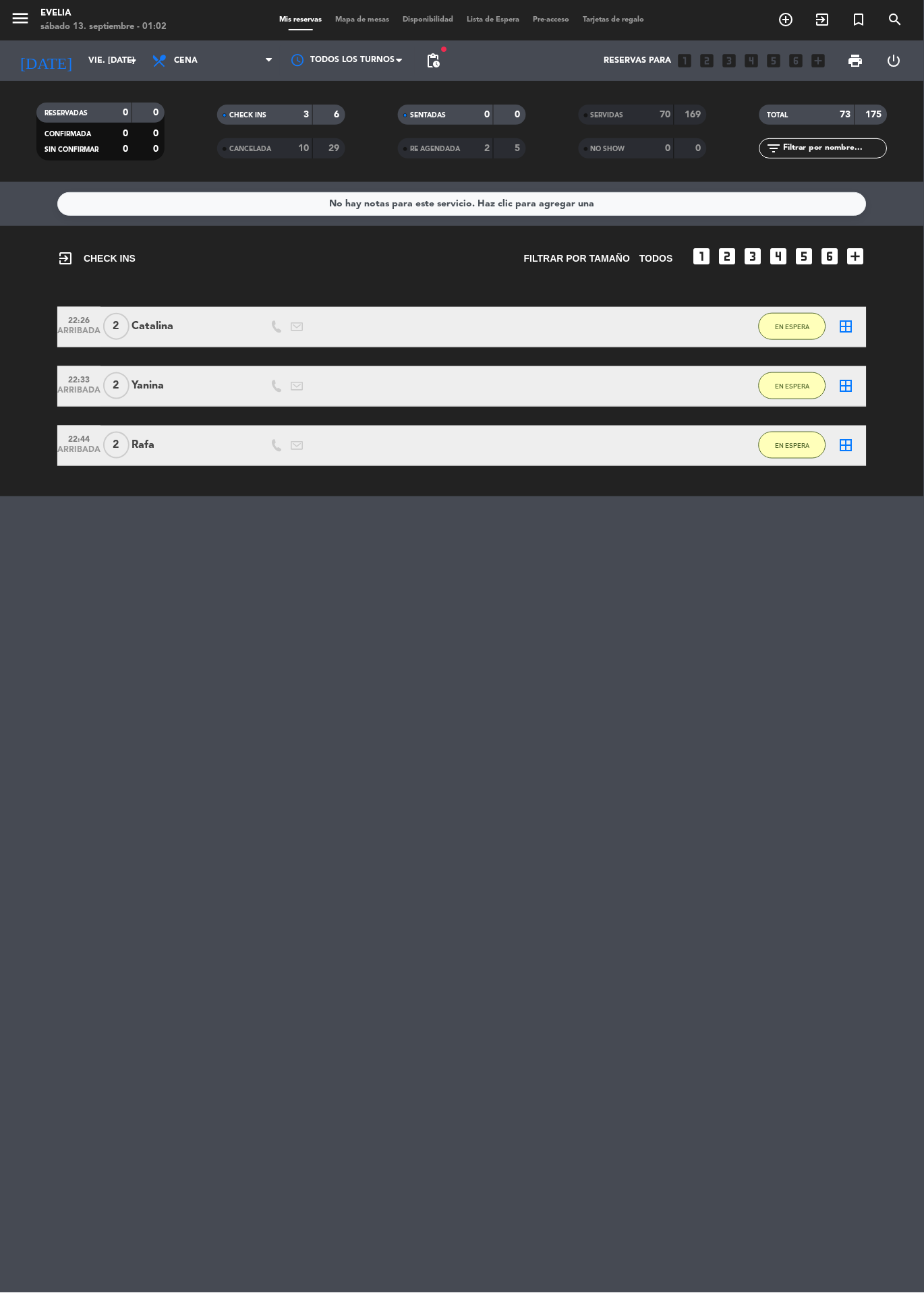
click at [695, 113] on strong "169" at bounding box center [695, 115] width 19 height 9
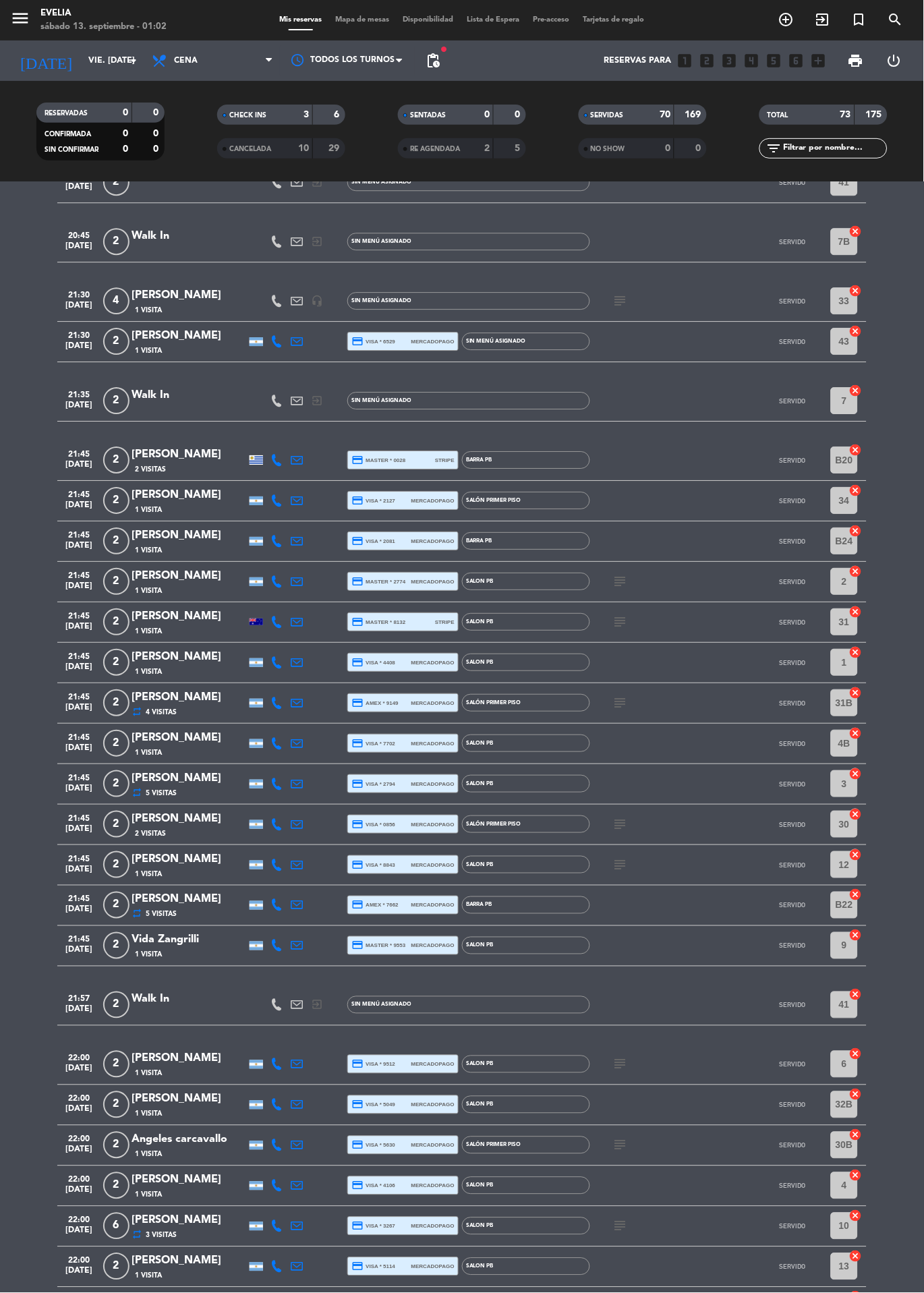
scroll to position [2343, 0]
